Goal: Task Accomplishment & Management: Use online tool/utility

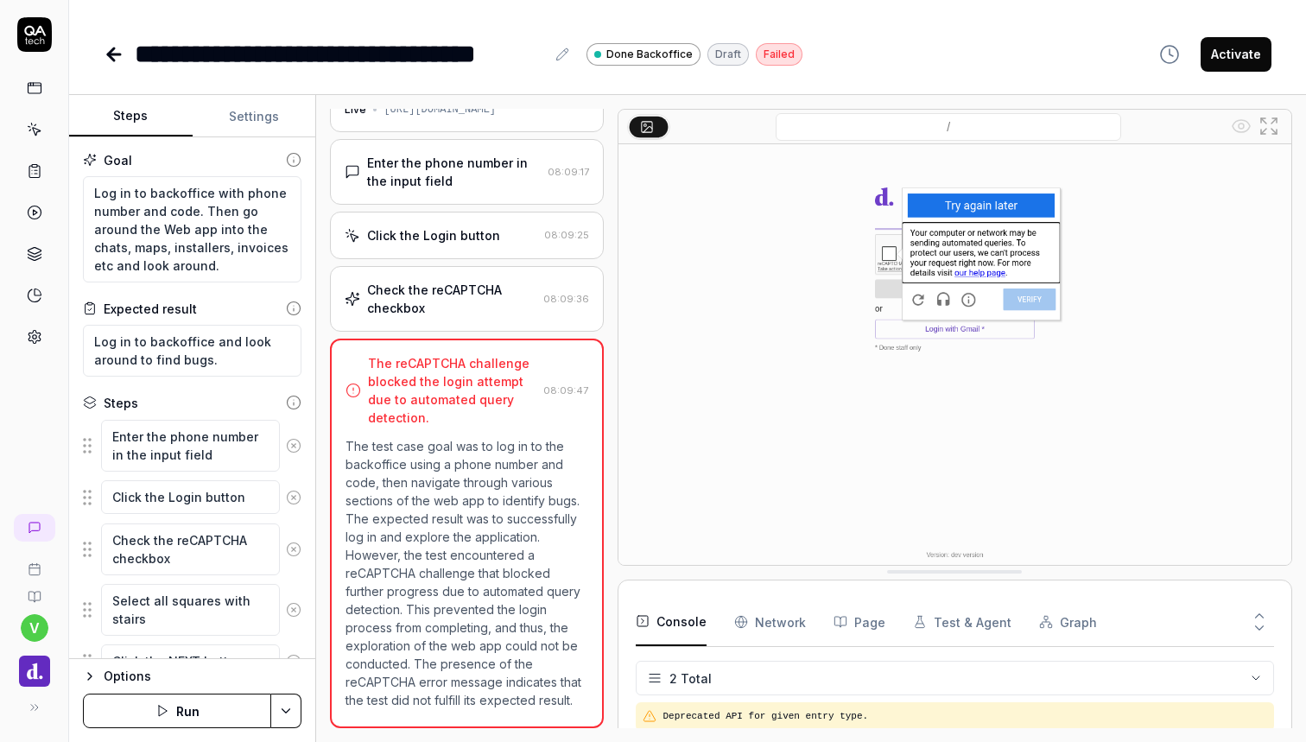
click at [213, 715] on button "Run" at bounding box center [177, 711] width 188 height 35
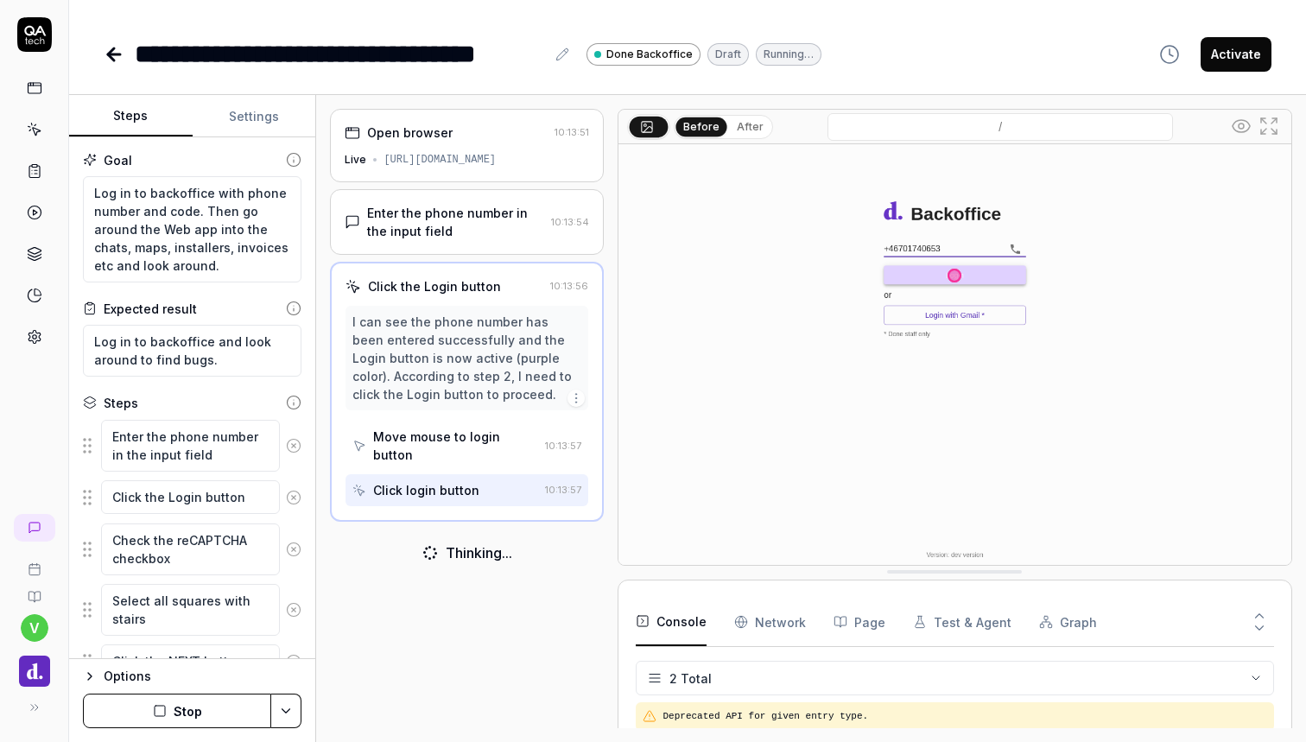
click at [749, 132] on button "After" at bounding box center [750, 126] width 41 height 19
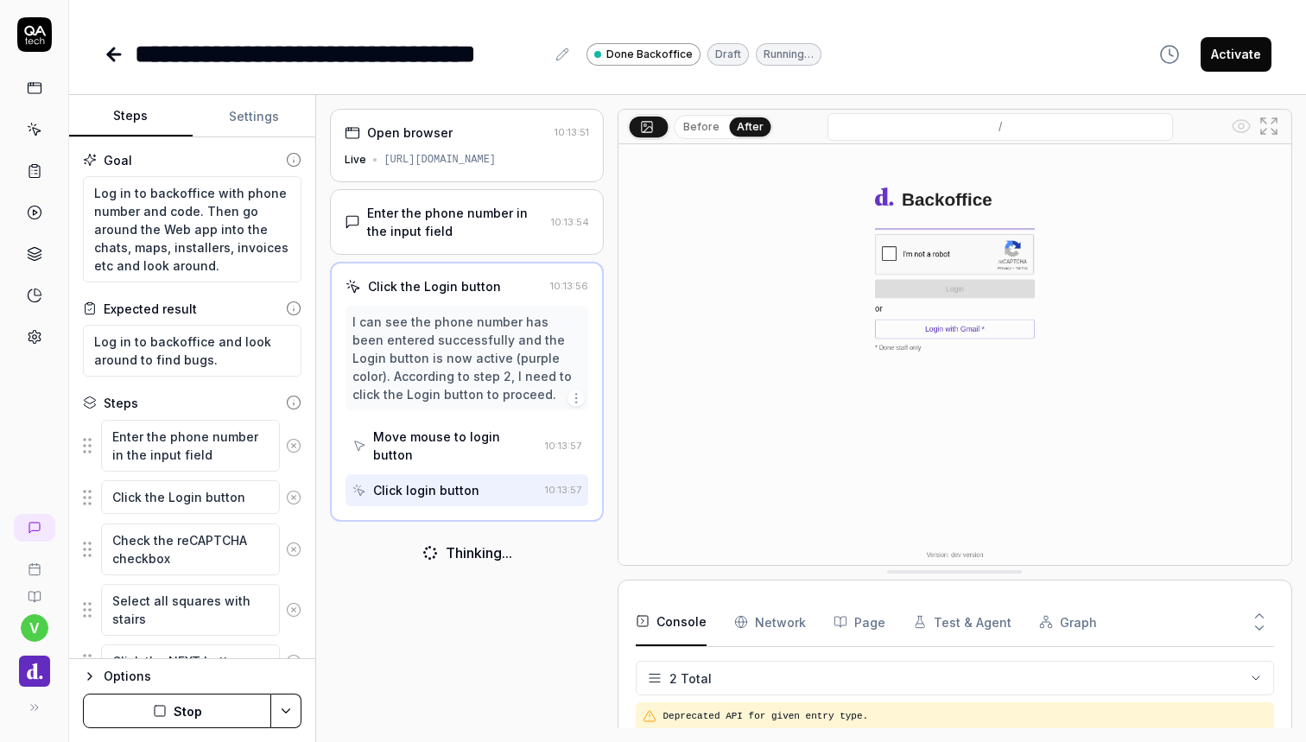
click at [705, 133] on button "Before" at bounding box center [701, 126] width 50 height 19
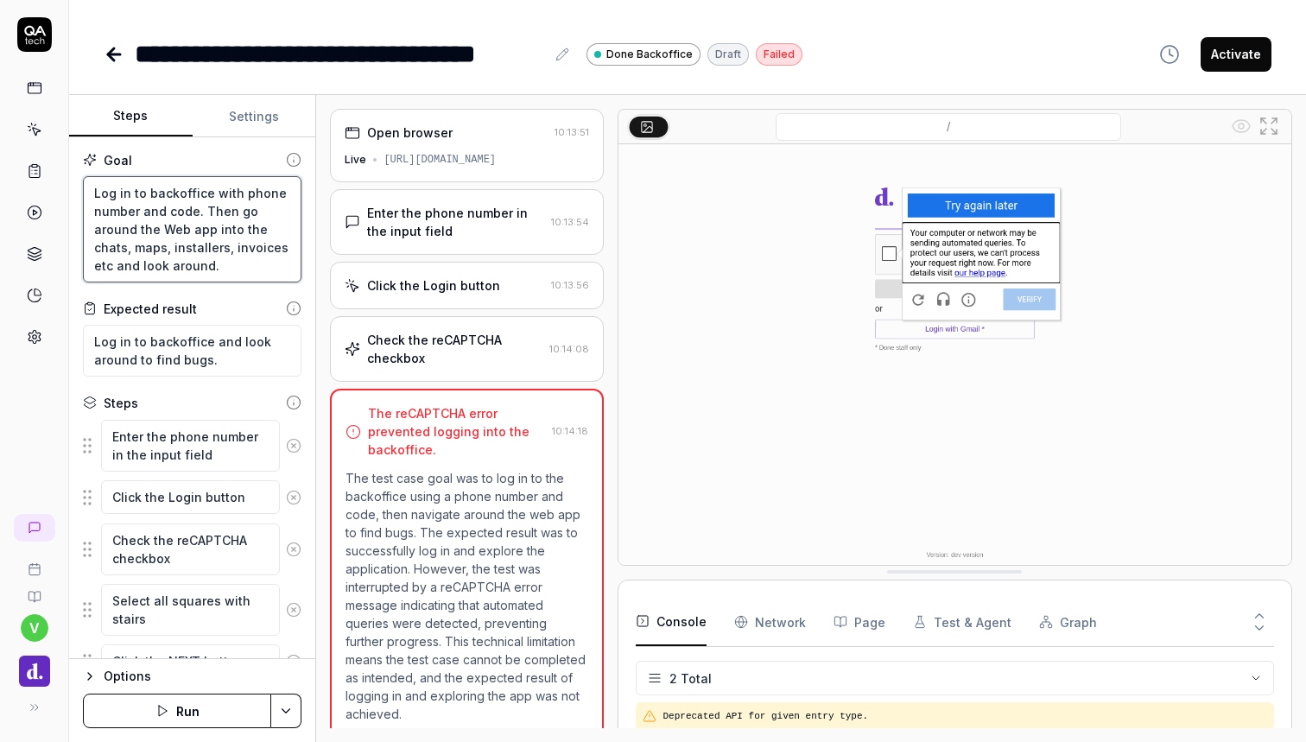
drag, startPoint x: 232, startPoint y: 267, endPoint x: 78, endPoint y: 168, distance: 183.8
click at [78, 168] on div "Goal Log in to backoffice with phone number and code. Then go around the Web ap…" at bounding box center [192, 398] width 246 height 522
click at [29, 126] on icon at bounding box center [35, 130] width 16 height 16
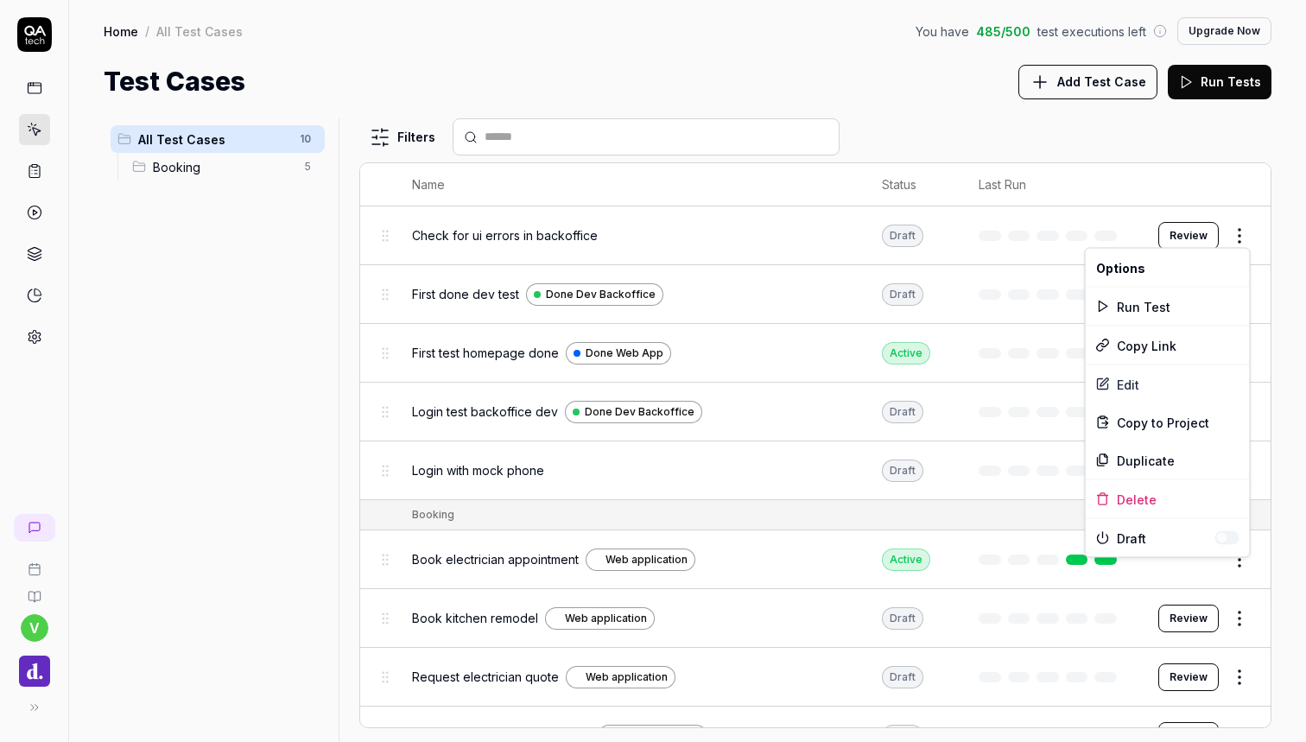
click at [1235, 232] on html "v Home / All Test Cases You have 485 / 500 test executions left Upgrade Now Hom…" at bounding box center [653, 371] width 1306 height 742
click at [1141, 390] on div "Edit" at bounding box center [1168, 384] width 164 height 38
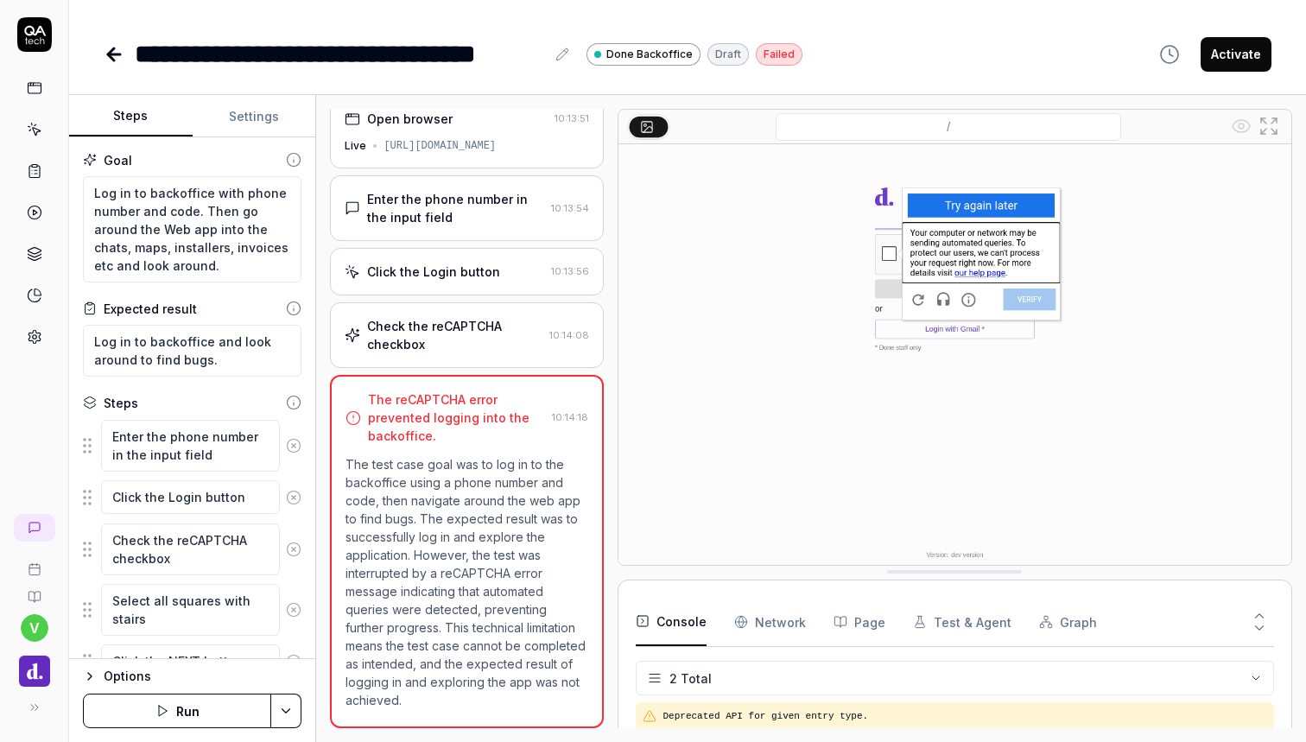
scroll to position [14, 0]
click at [634, 54] on span "Done Backoffice" at bounding box center [649, 55] width 86 height 16
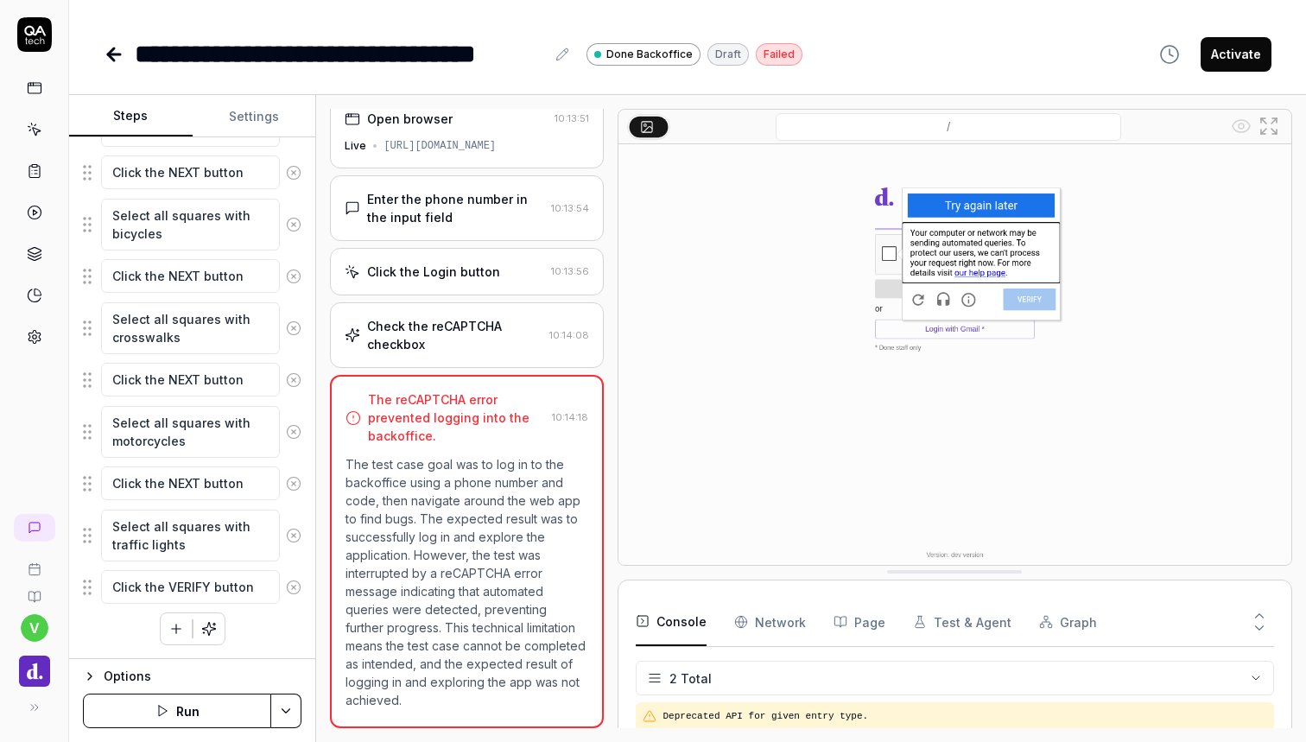
scroll to position [490, 0]
type textarea "*"
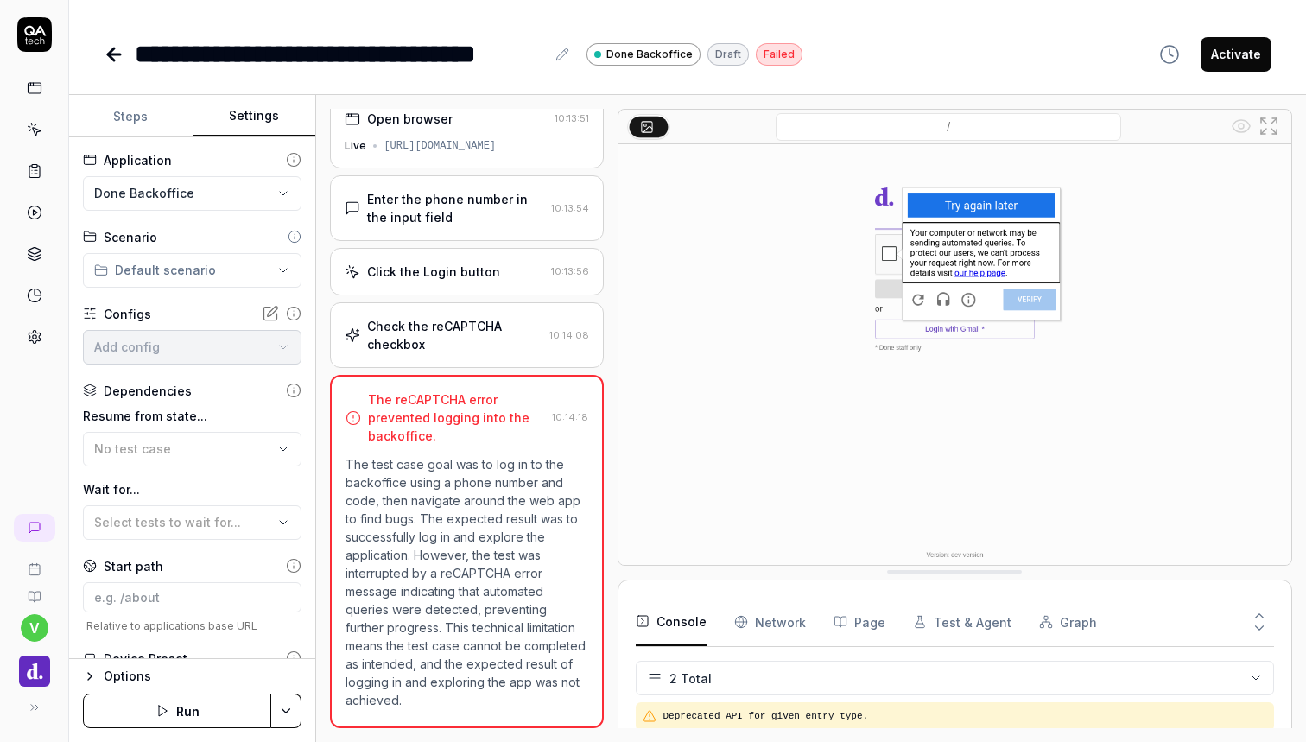
scroll to position [0, 0]
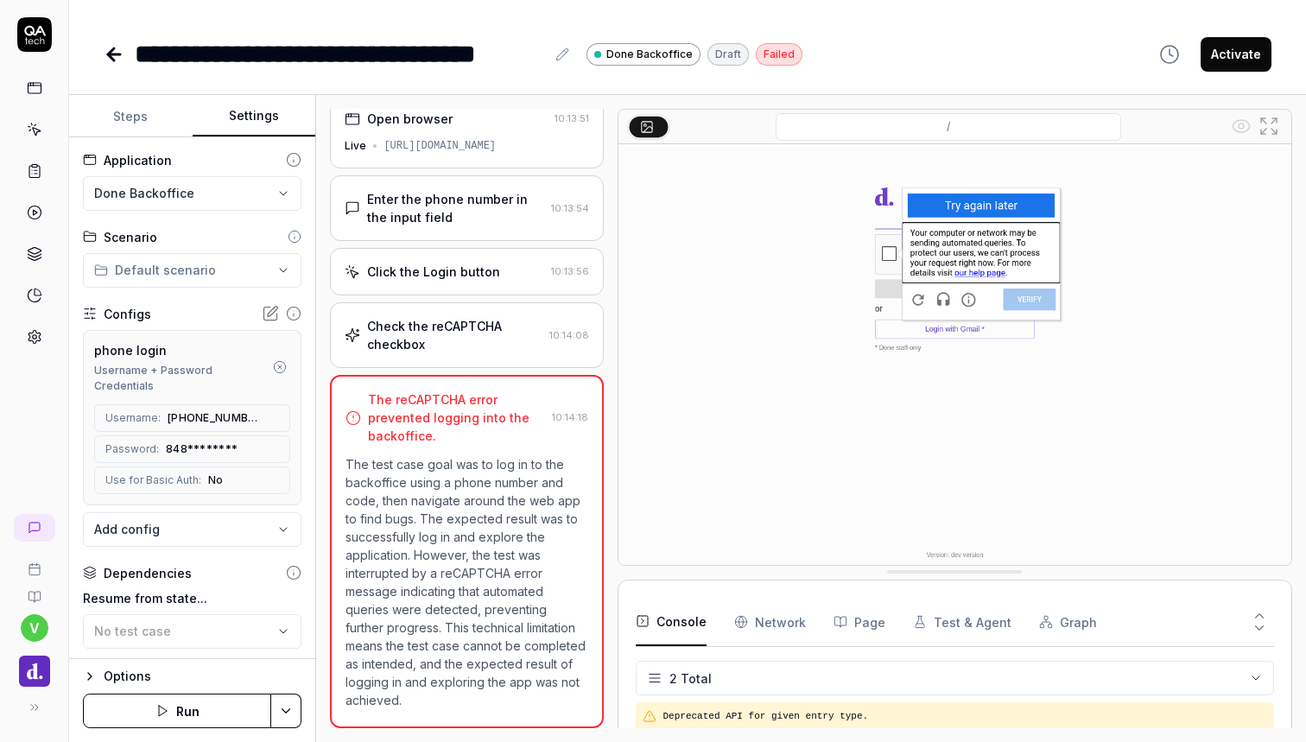
click at [252, 181] on html "**********" at bounding box center [653, 371] width 1306 height 742
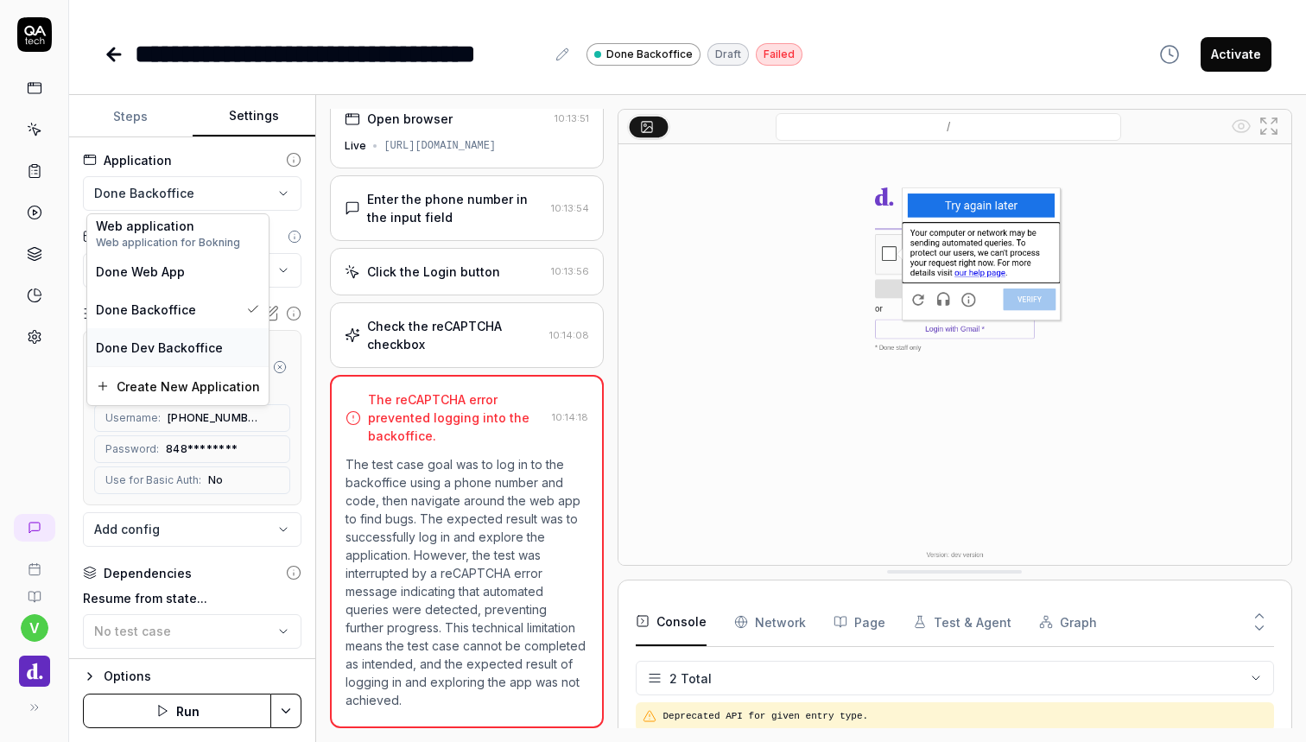
click at [196, 337] on div "Done Dev Backoffice" at bounding box center [177, 347] width 181 height 38
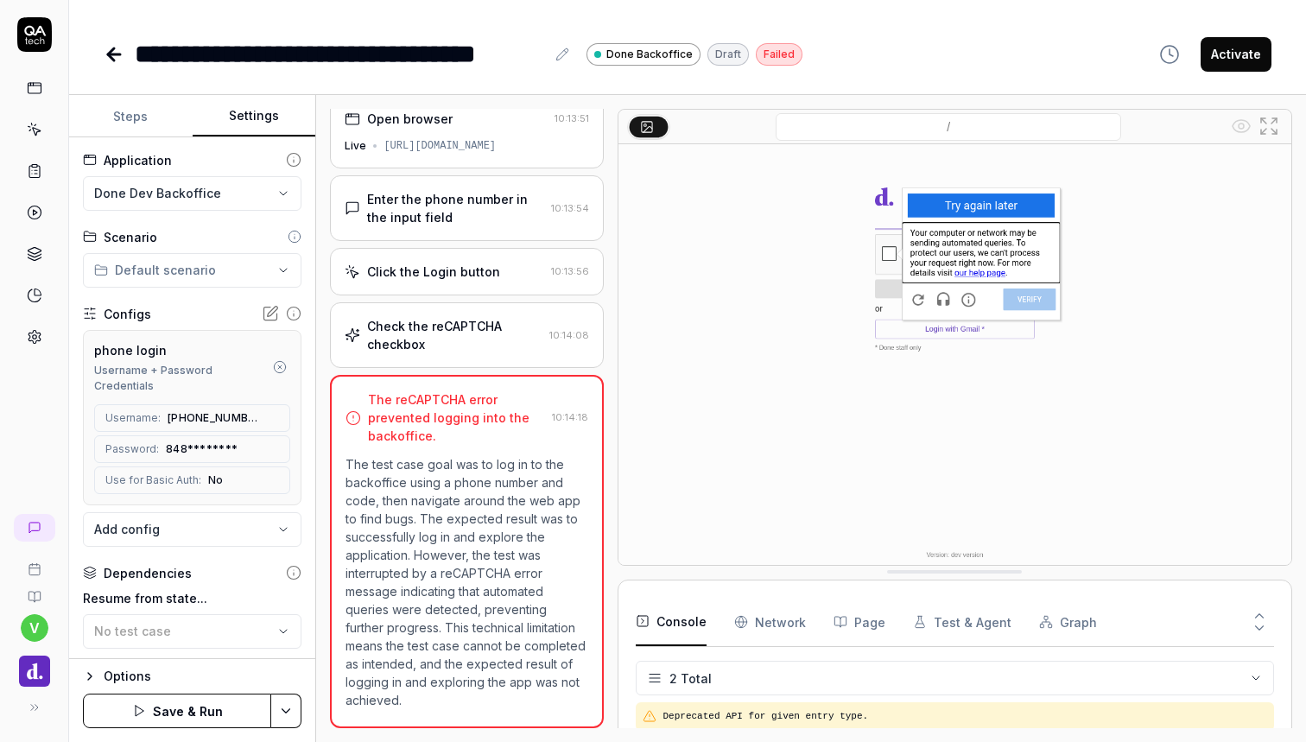
click at [197, 149] on div "**********" at bounding box center [192, 398] width 246 height 522
click at [553, 52] on button at bounding box center [562, 54] width 21 height 21
click at [908, 58] on div "**********" at bounding box center [688, 54] width 1168 height 39
click at [197, 713] on button "Save & Run" at bounding box center [177, 711] width 188 height 35
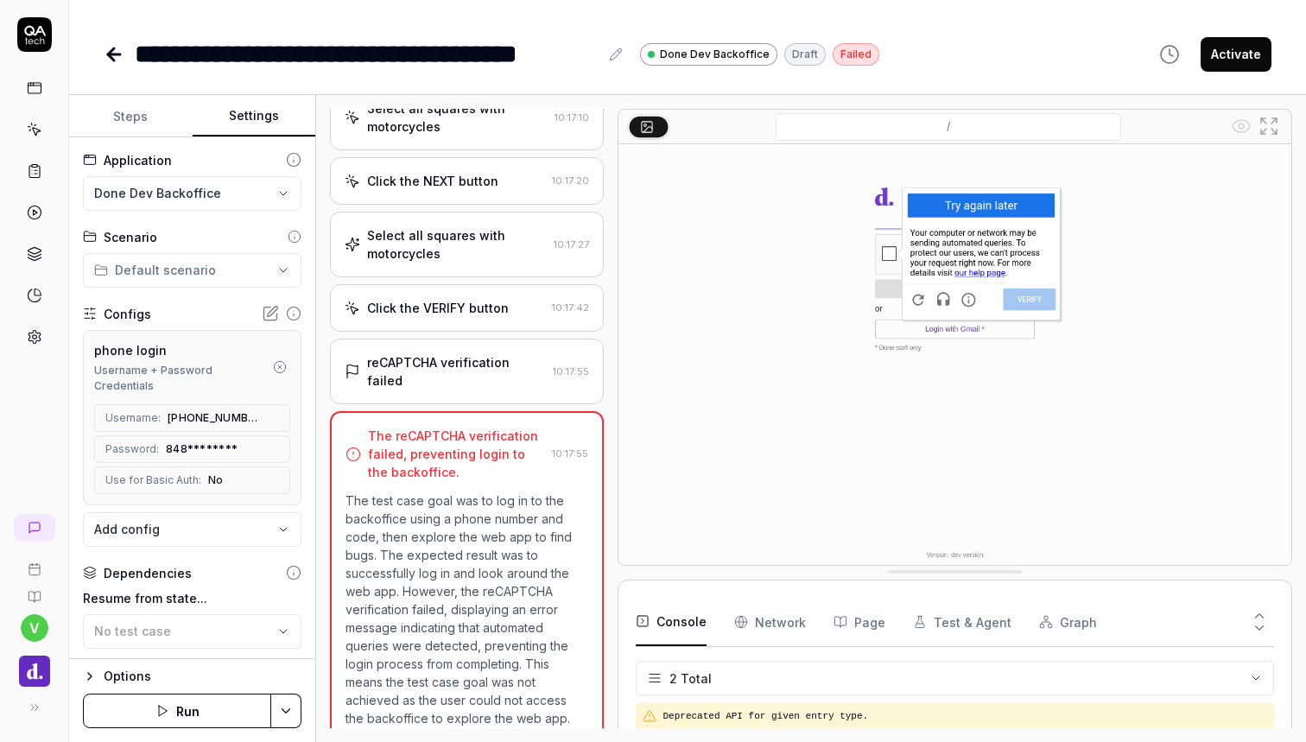
click at [710, 280] on img at bounding box center [955, 354] width 673 height 421
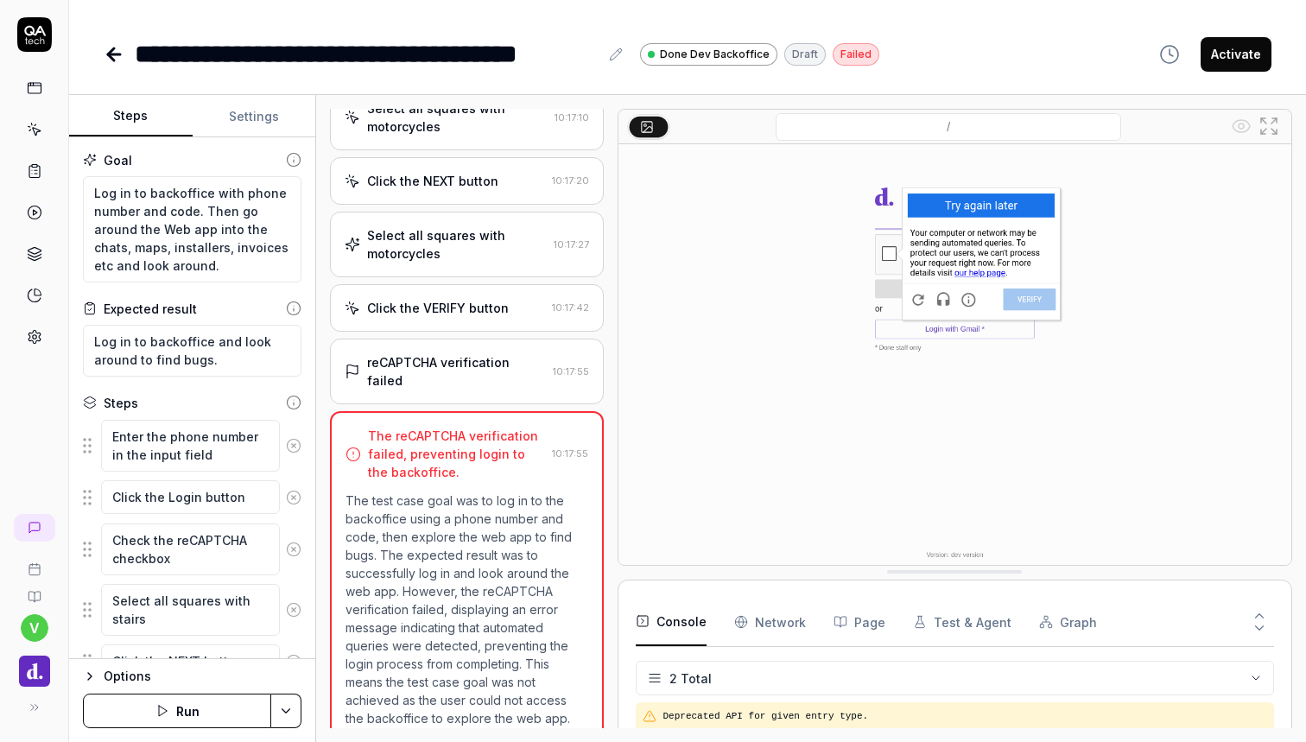
click at [131, 110] on button "Steps" at bounding box center [131, 116] width 124 height 41
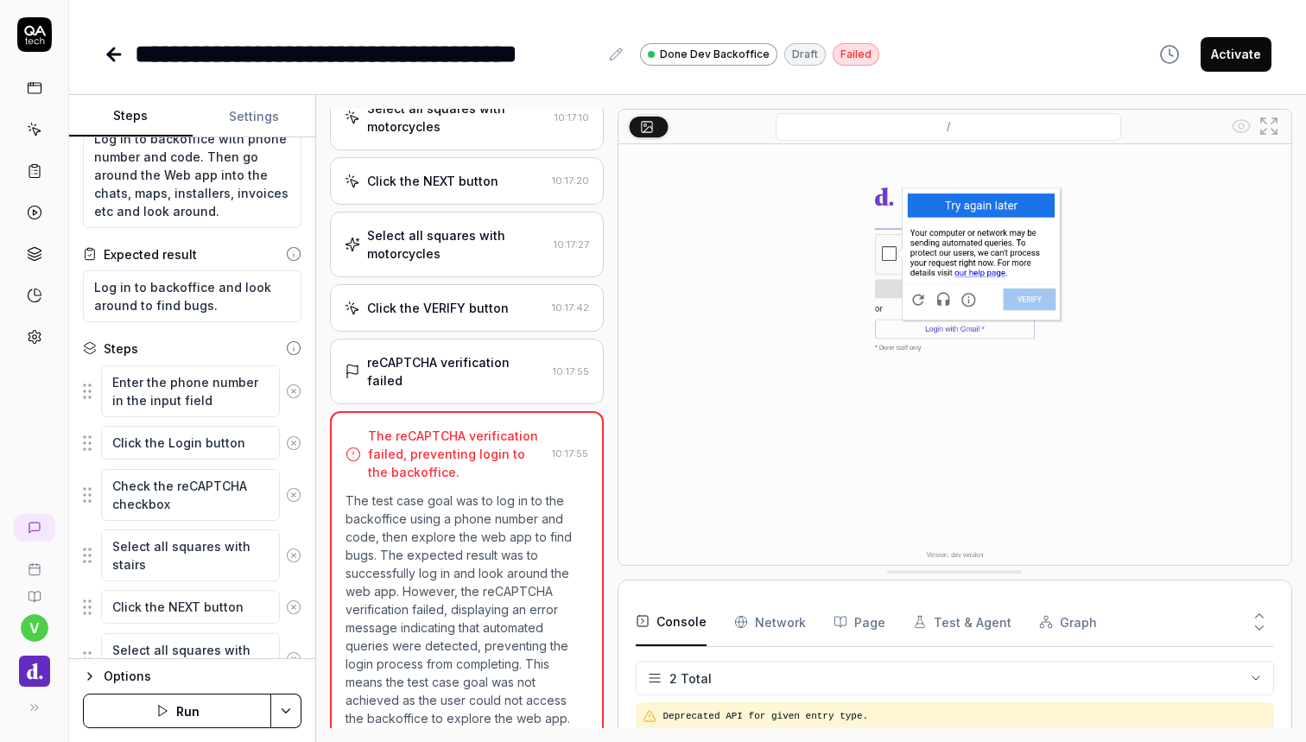
scroll to position [44, 0]
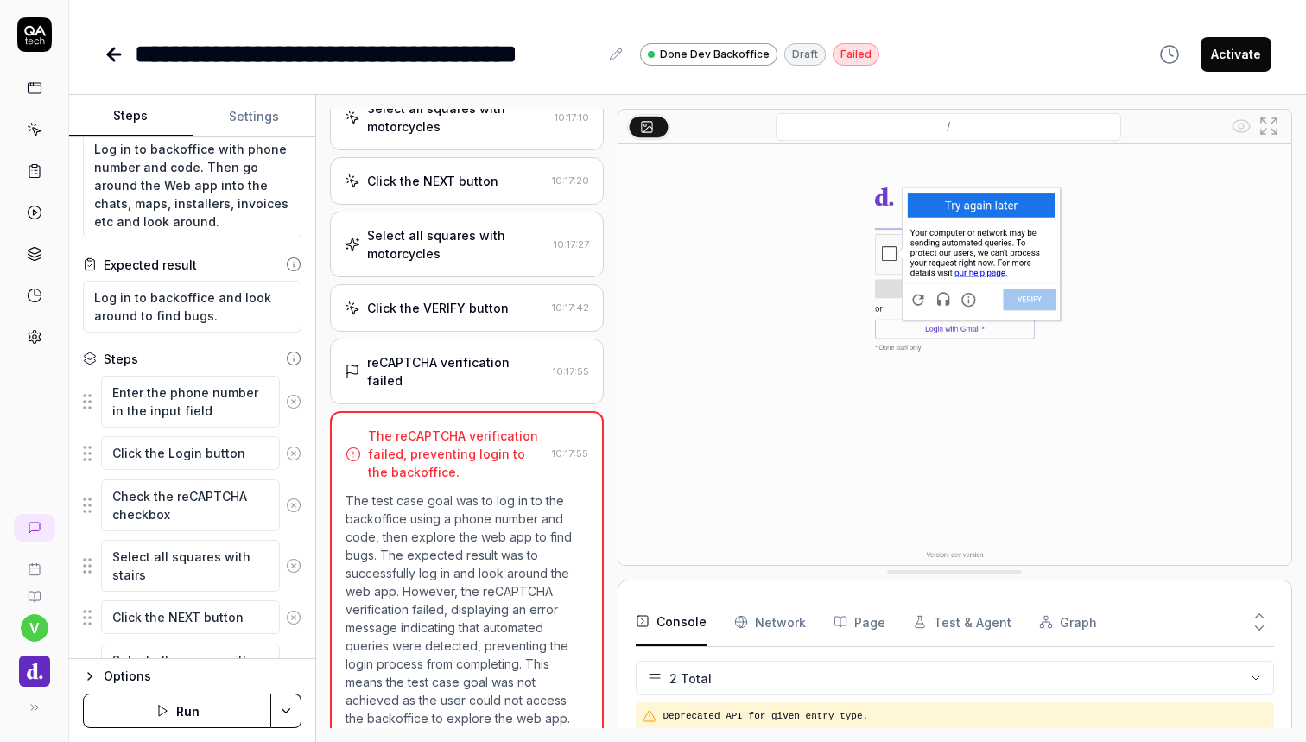
click at [297, 560] on circle at bounding box center [293, 565] width 13 height 13
click at [297, 560] on icon at bounding box center [294, 557] width 16 height 16
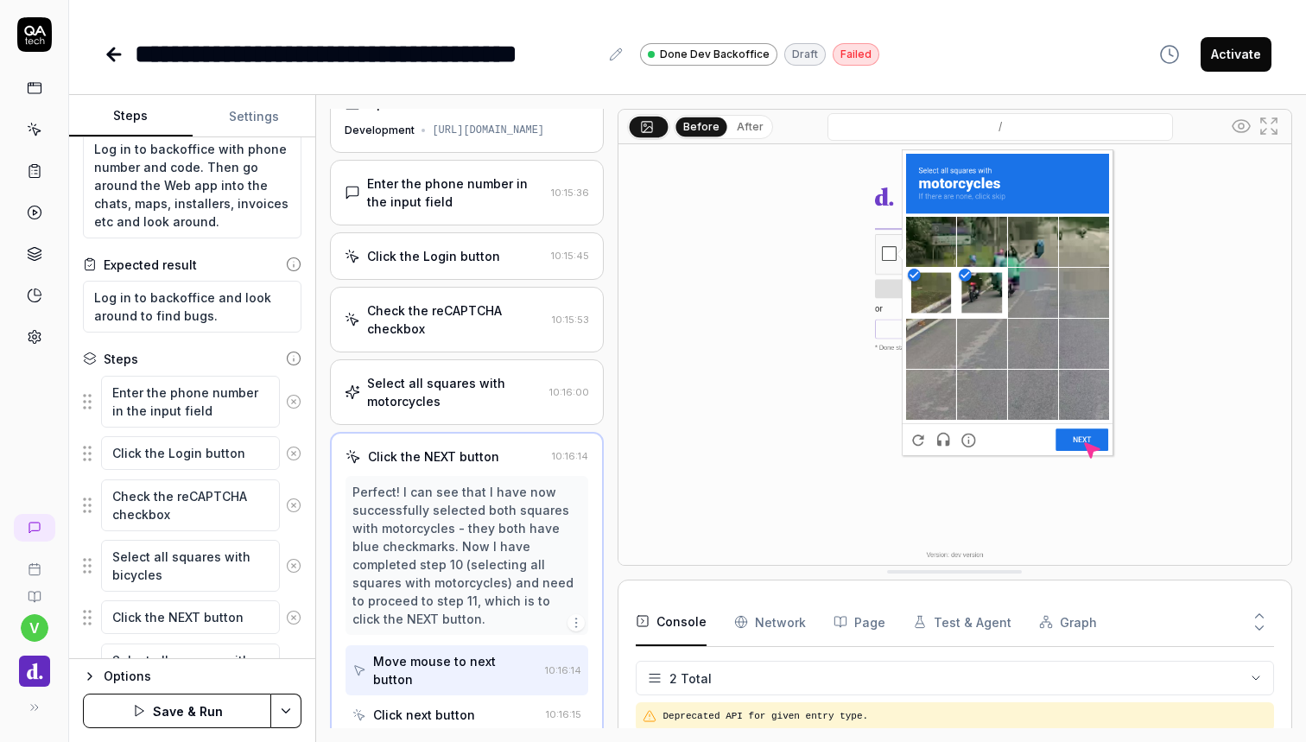
click at [294, 567] on icon at bounding box center [294, 566] width 16 height 16
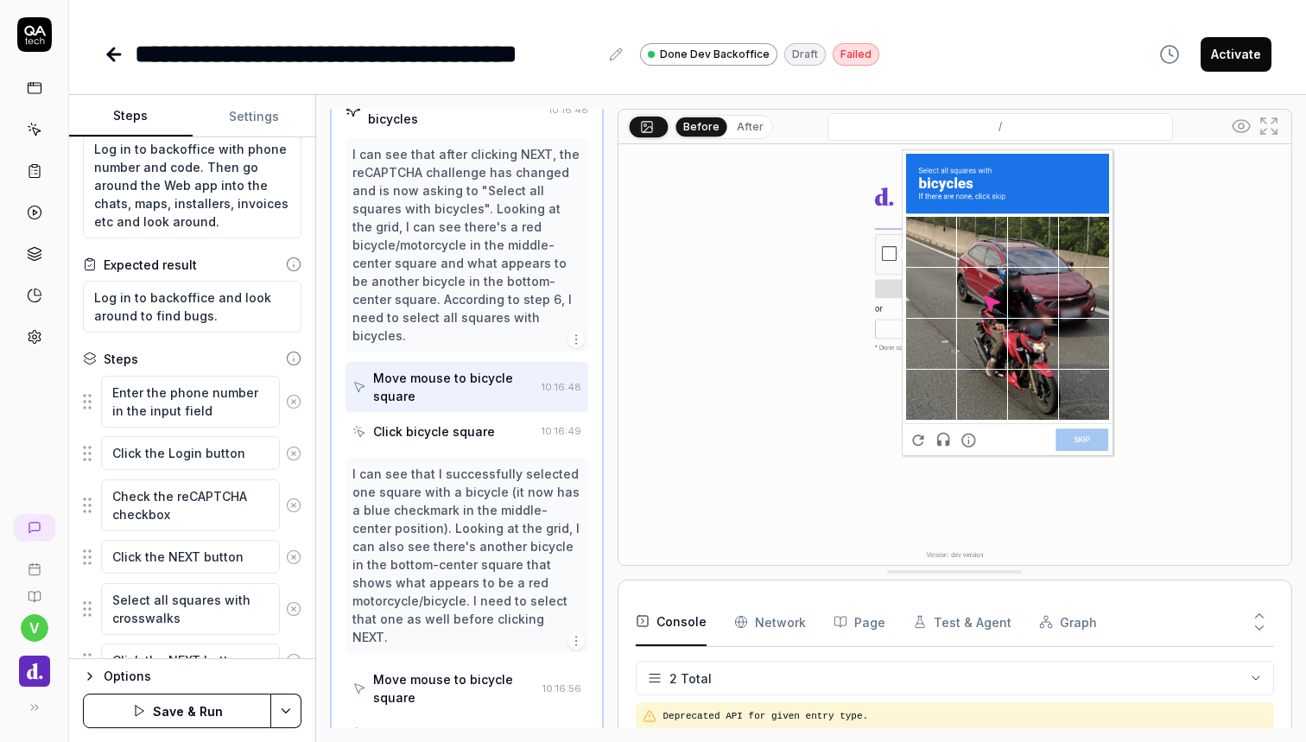
click at [294, 567] on button at bounding box center [294, 557] width 29 height 35
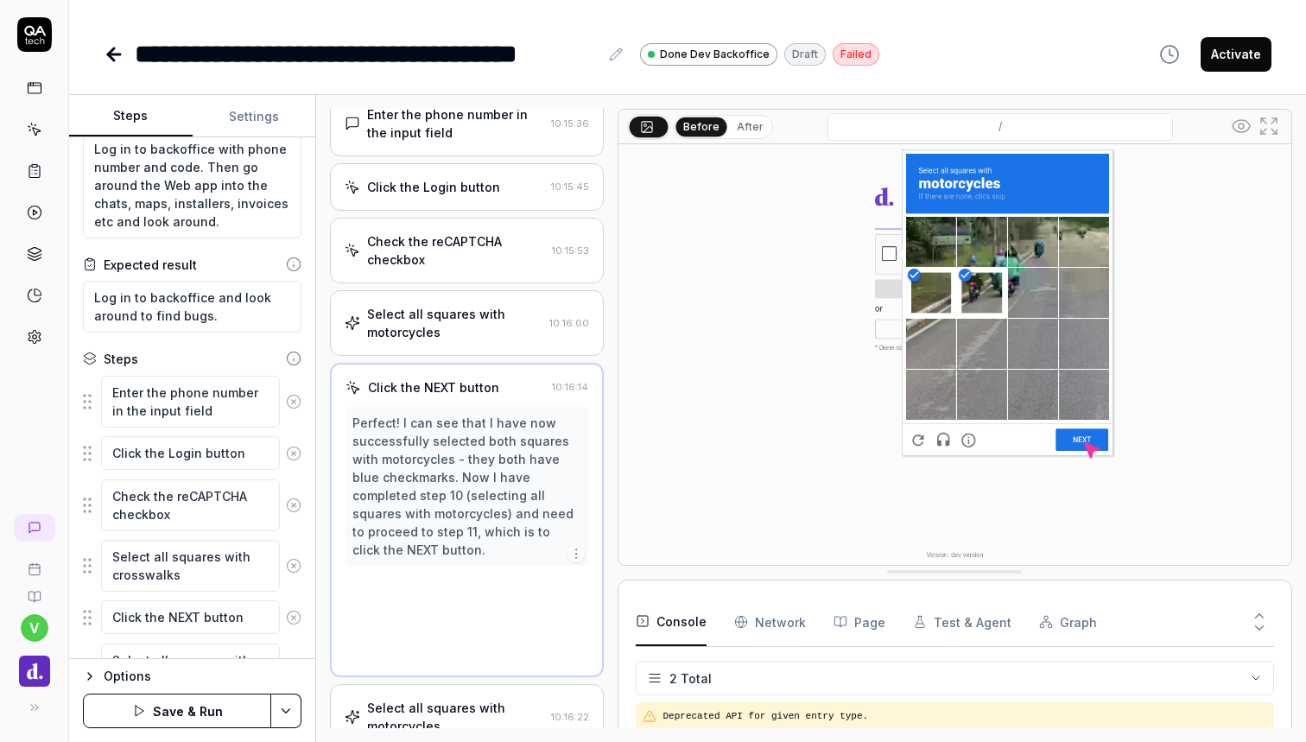
scroll to position [29, 0]
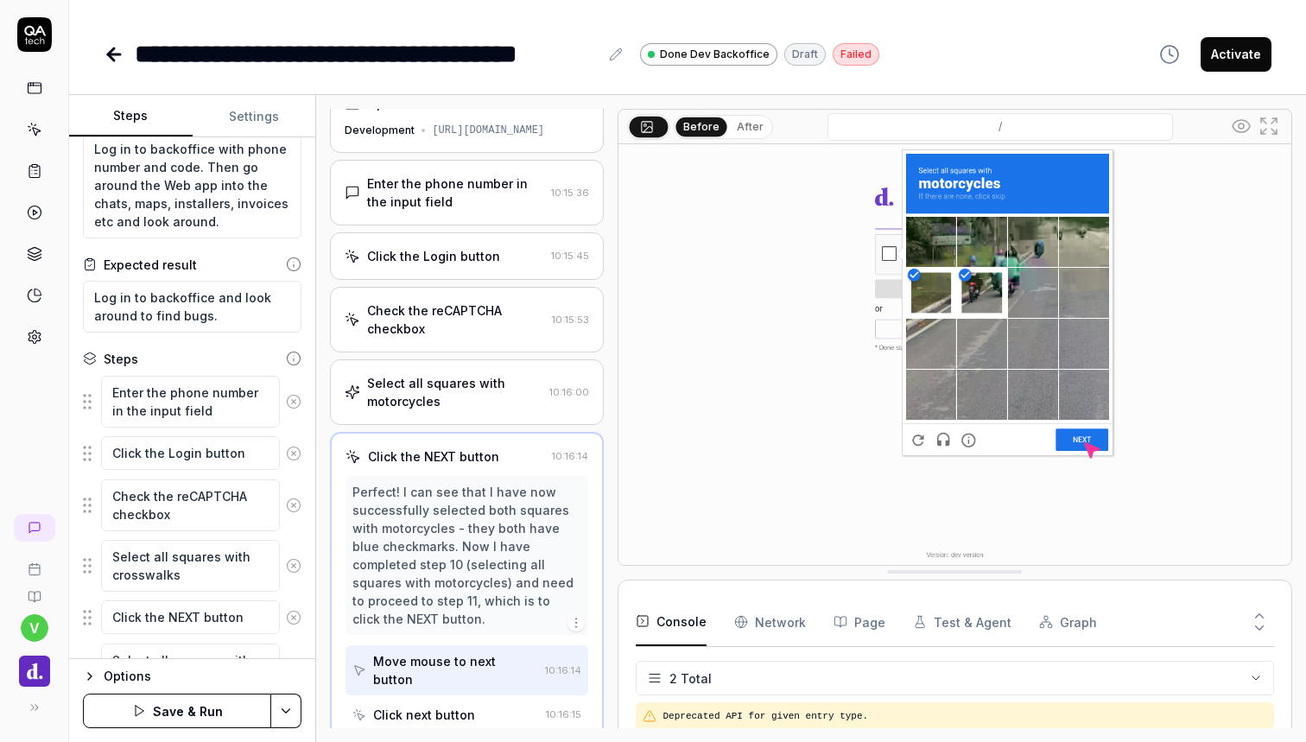
click at [294, 567] on icon at bounding box center [294, 566] width 16 height 16
click at [294, 567] on button at bounding box center [294, 557] width 29 height 35
click at [294, 567] on icon at bounding box center [294, 566] width 16 height 16
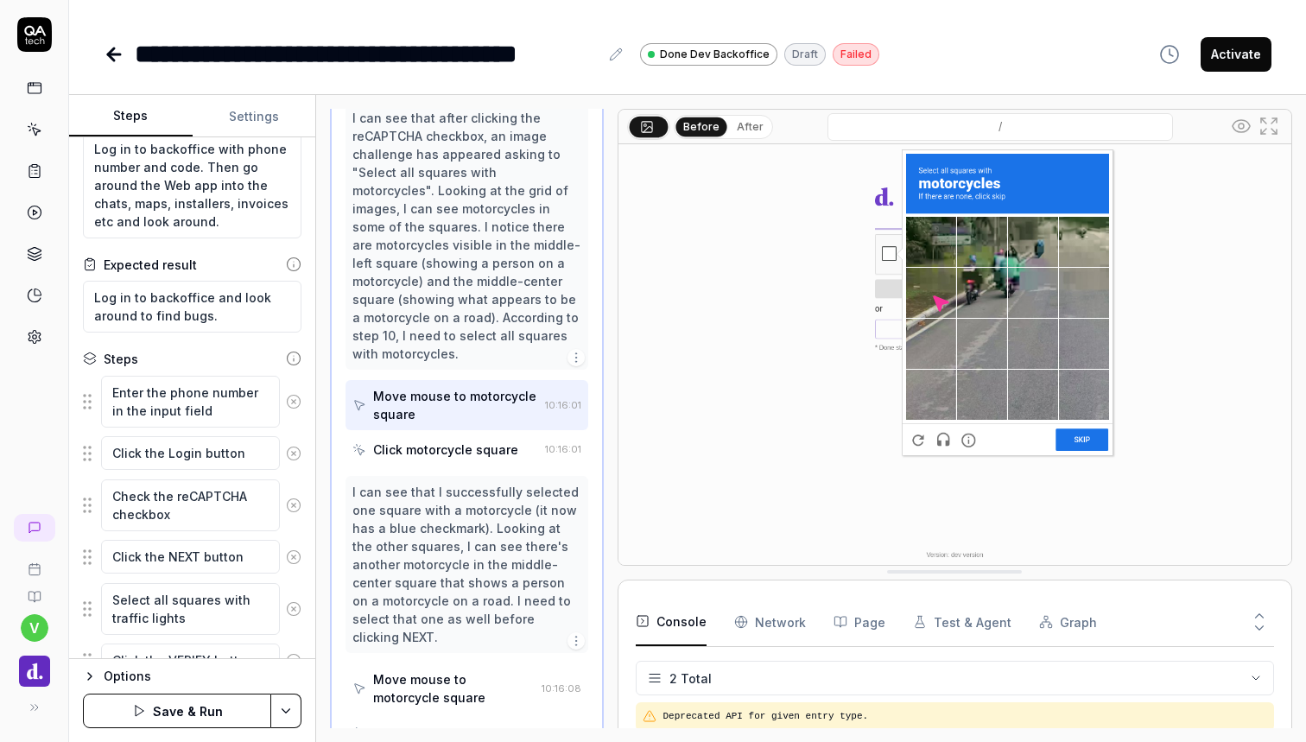
click at [294, 567] on button at bounding box center [294, 557] width 29 height 35
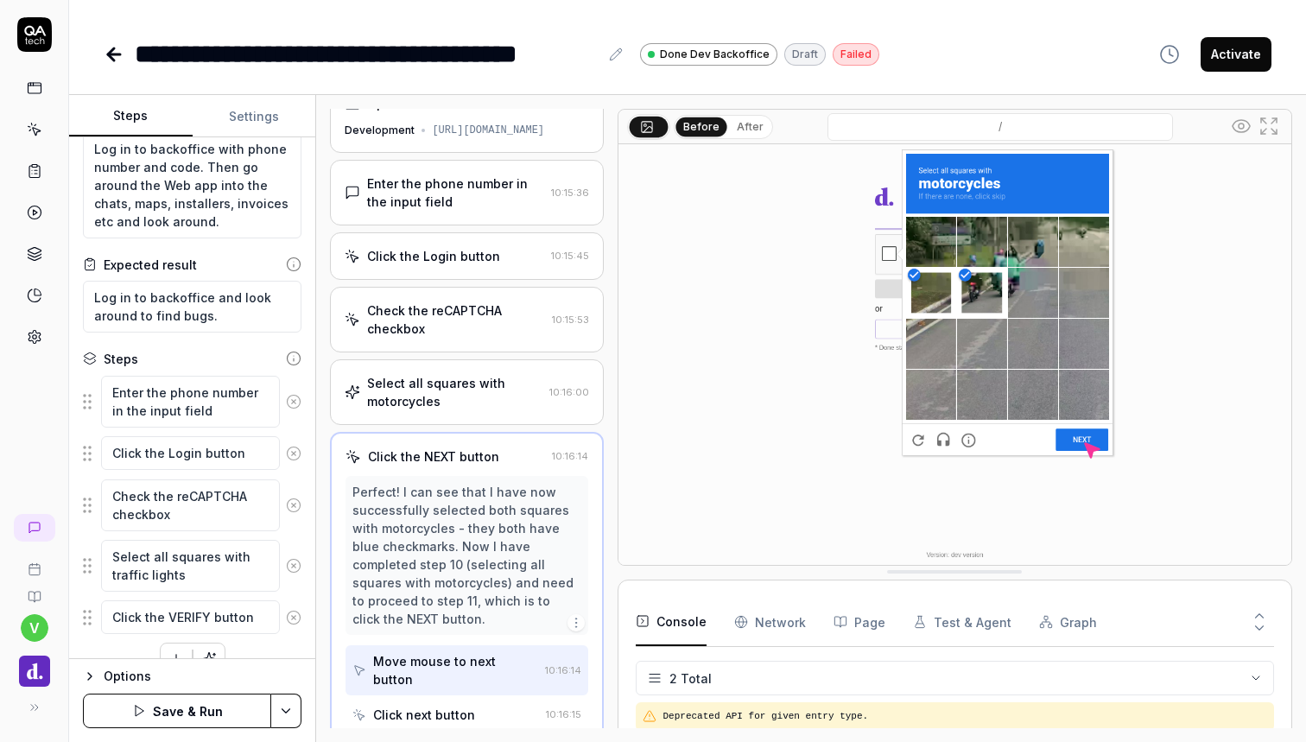
click at [294, 567] on icon at bounding box center [294, 566] width 16 height 16
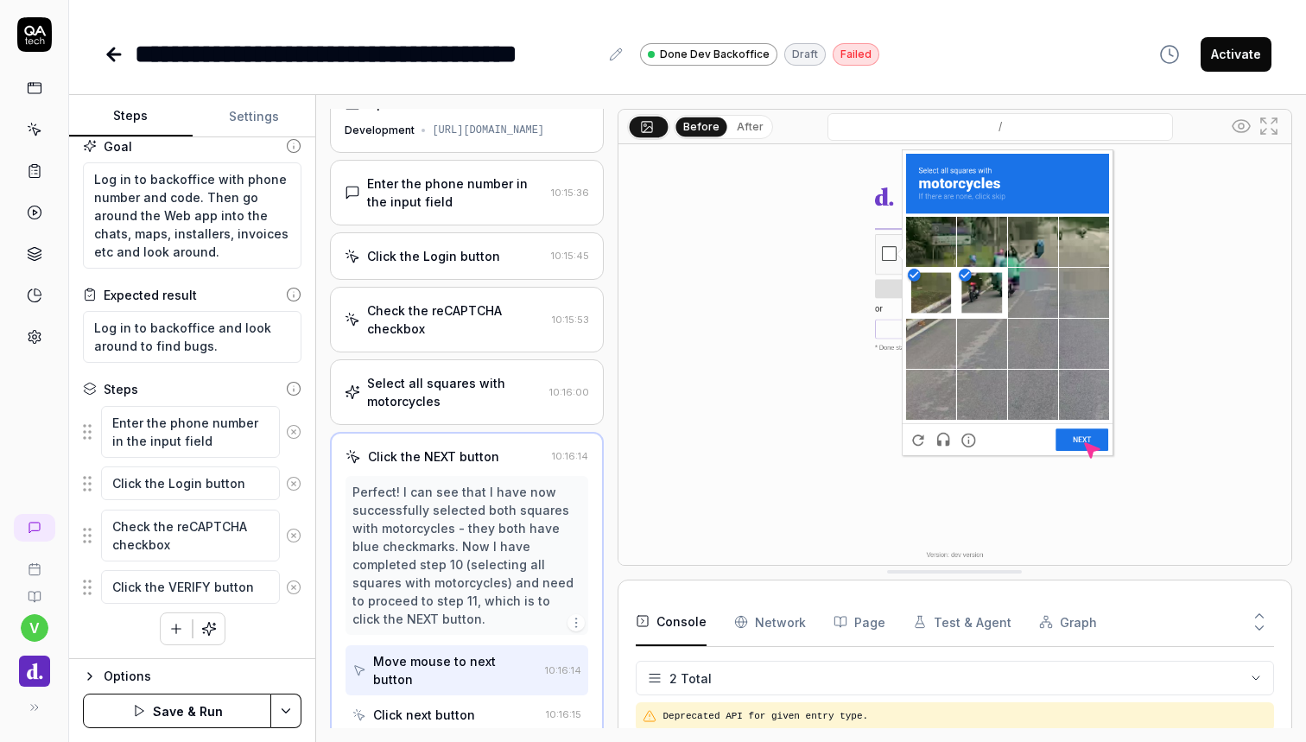
click at [299, 591] on icon at bounding box center [294, 588] width 16 height 16
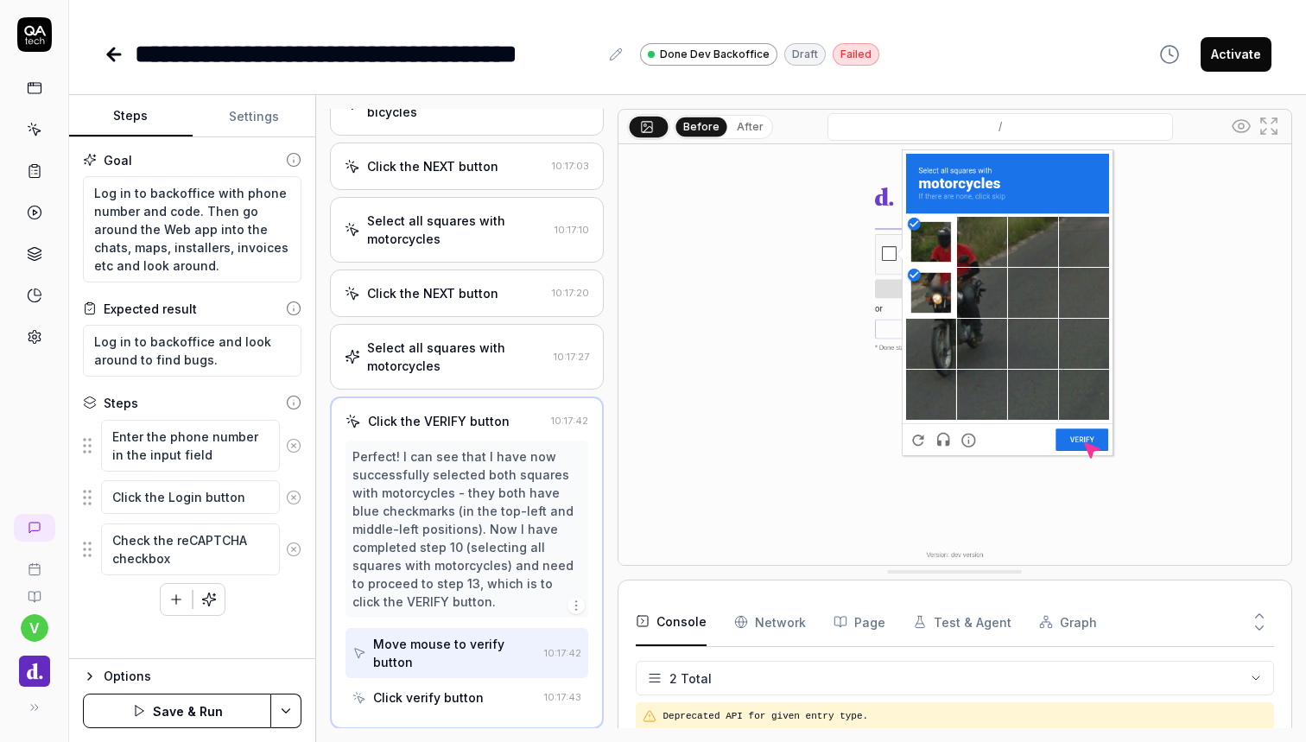
scroll to position [574, 0]
click at [785, 376] on img at bounding box center [955, 354] width 673 height 421
click at [486, 174] on div "Click the NEXT button" at bounding box center [432, 165] width 131 height 18
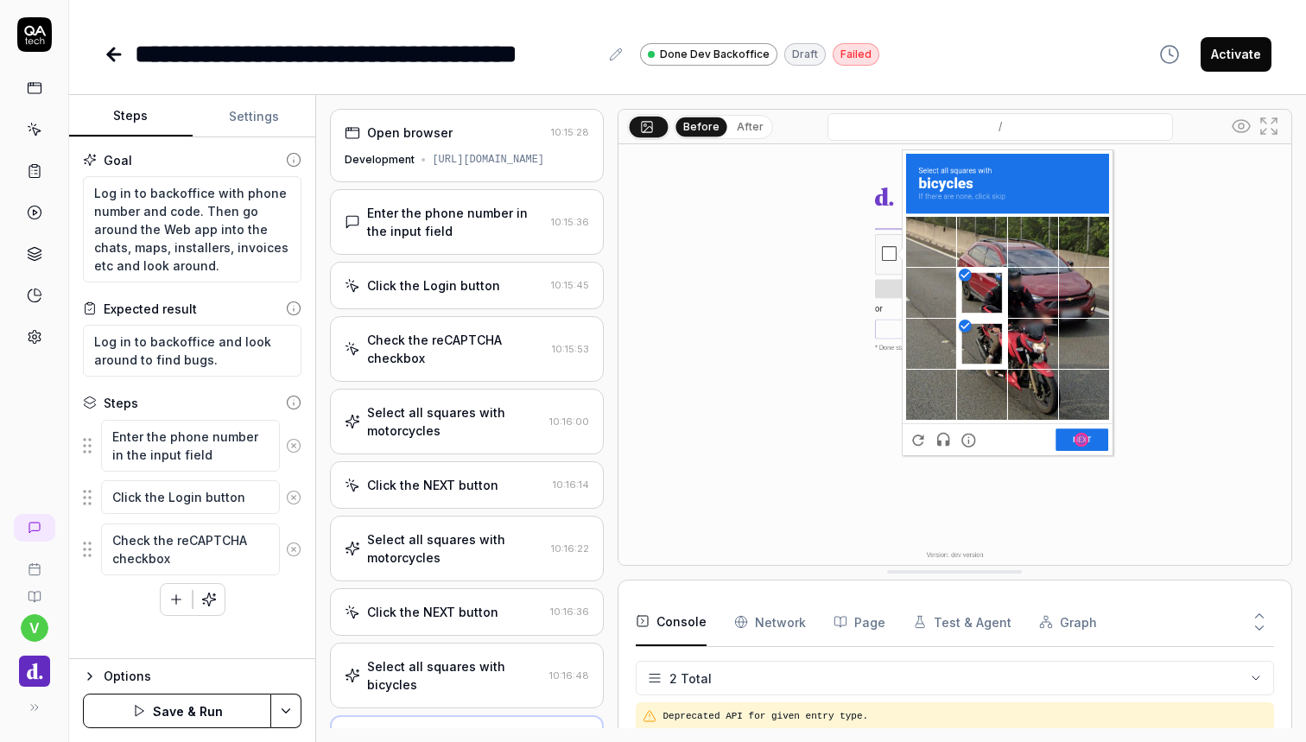
scroll to position [0, 0]
click at [475, 162] on div "[URL][DOMAIN_NAME]" at bounding box center [488, 160] width 112 height 16
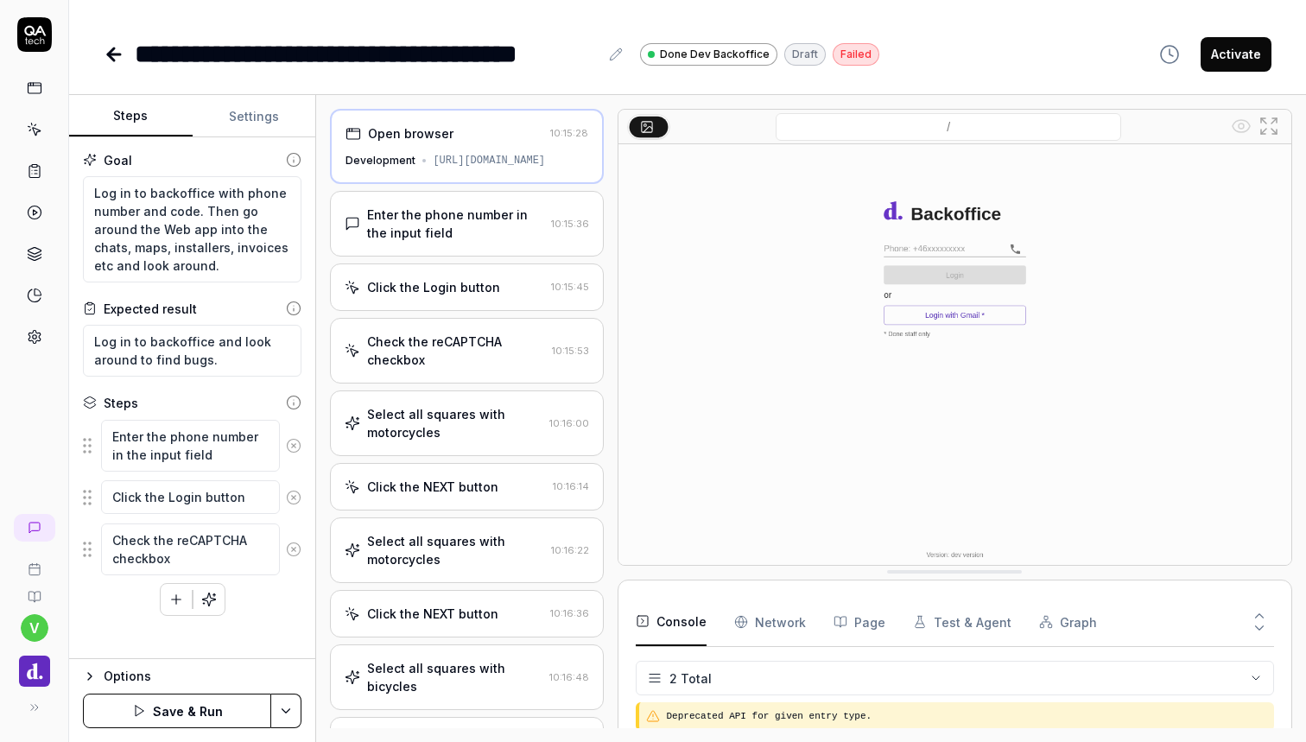
click at [479, 217] on div "Enter the phone number in the input field" at bounding box center [455, 224] width 176 height 36
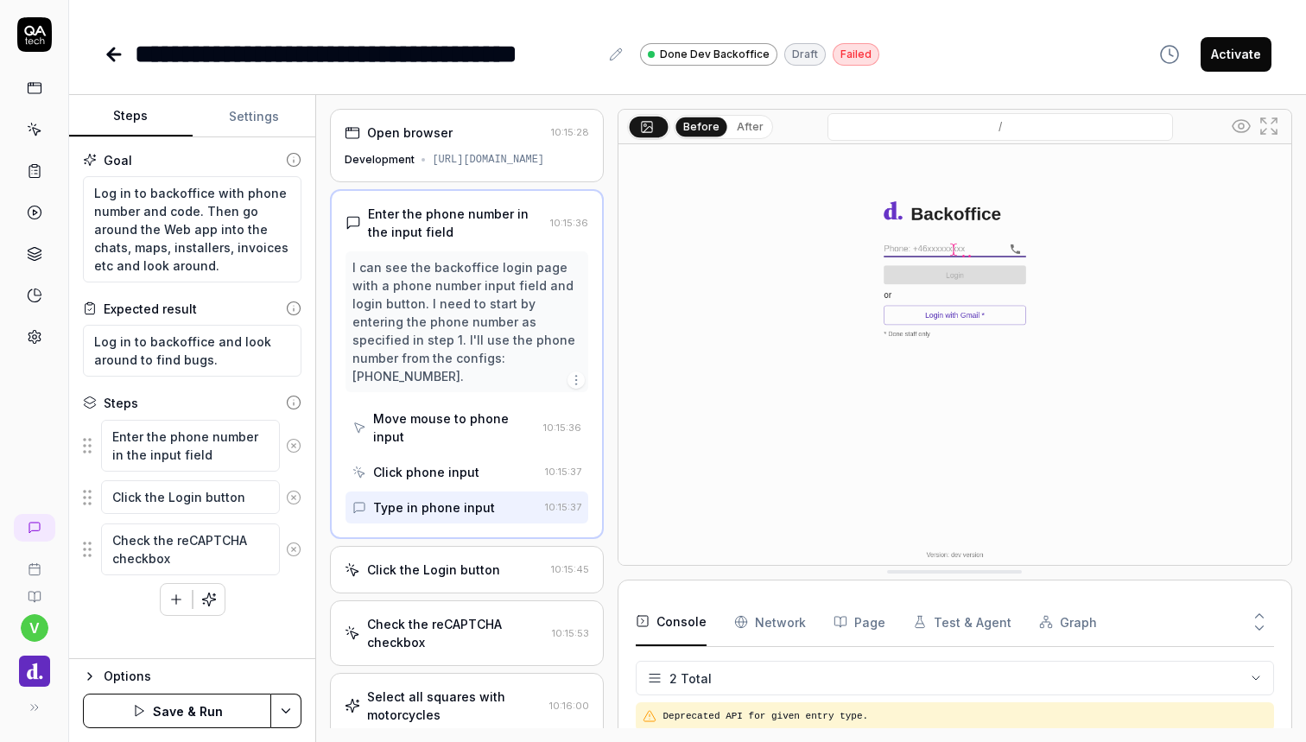
click at [502, 561] on div "Click the Login button" at bounding box center [444, 570] width 199 height 18
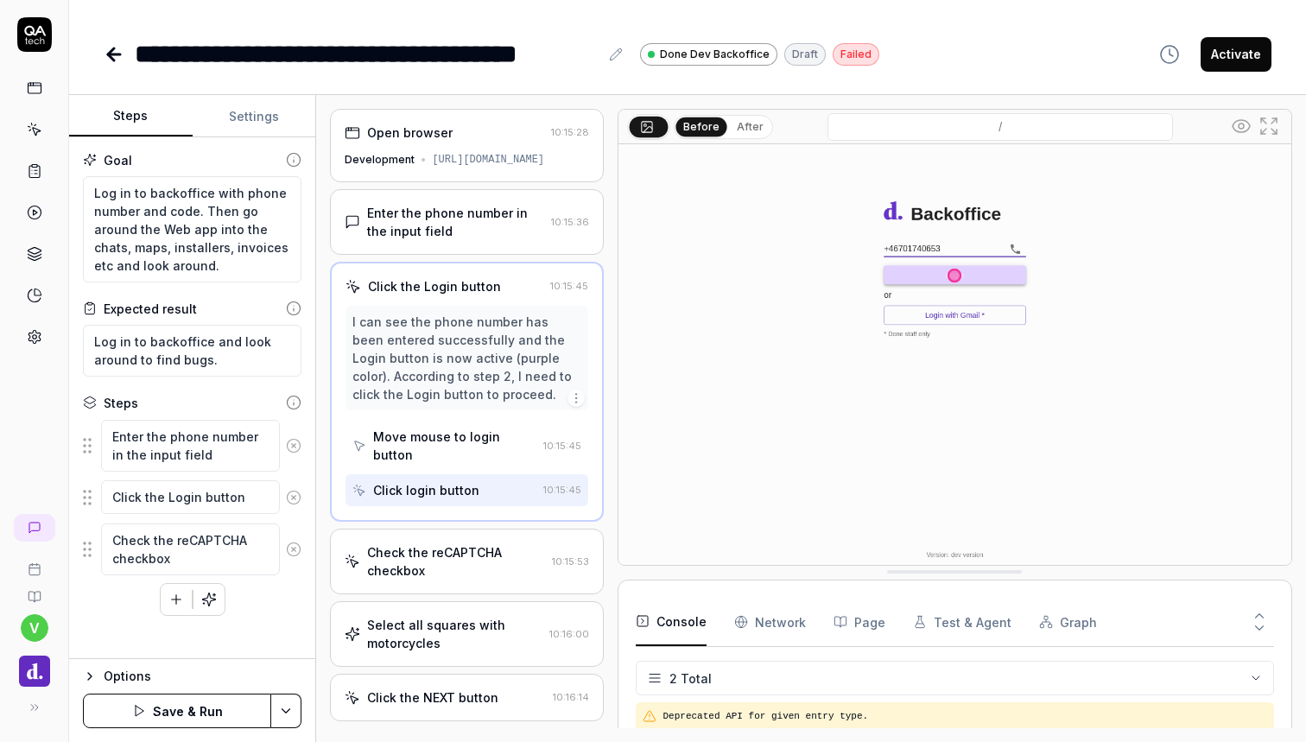
click at [509, 550] on div "Check the reCAPTCHA checkbox" at bounding box center [455, 561] width 177 height 36
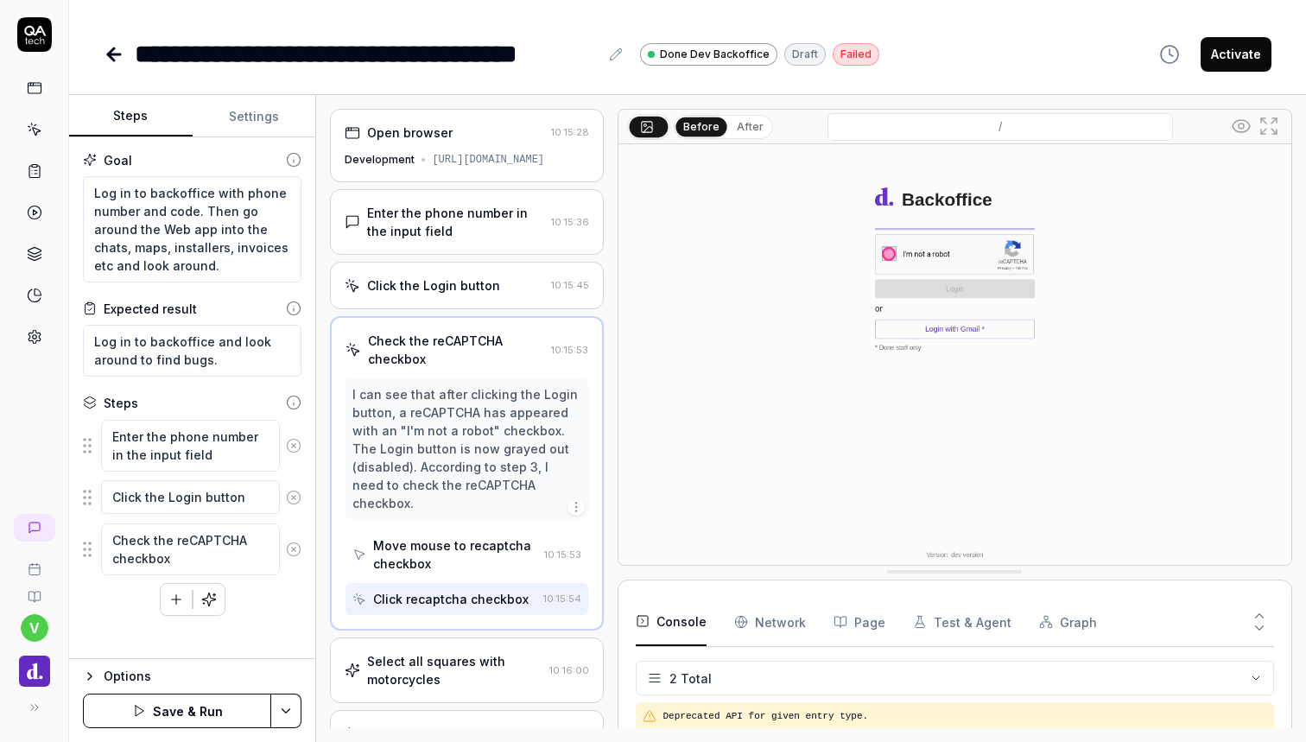
click at [205, 713] on button "Save & Run" at bounding box center [177, 711] width 188 height 35
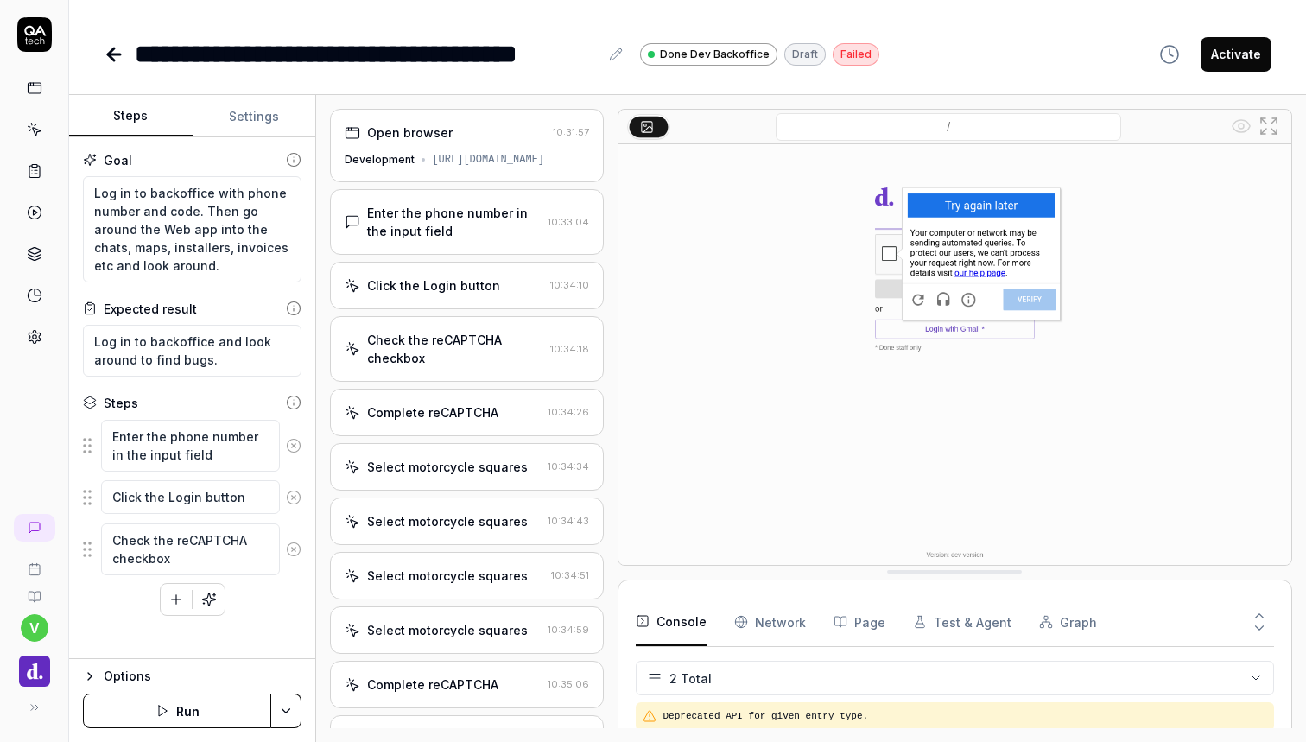
type textarea "*"
